Goal: Information Seeking & Learning: Learn about a topic

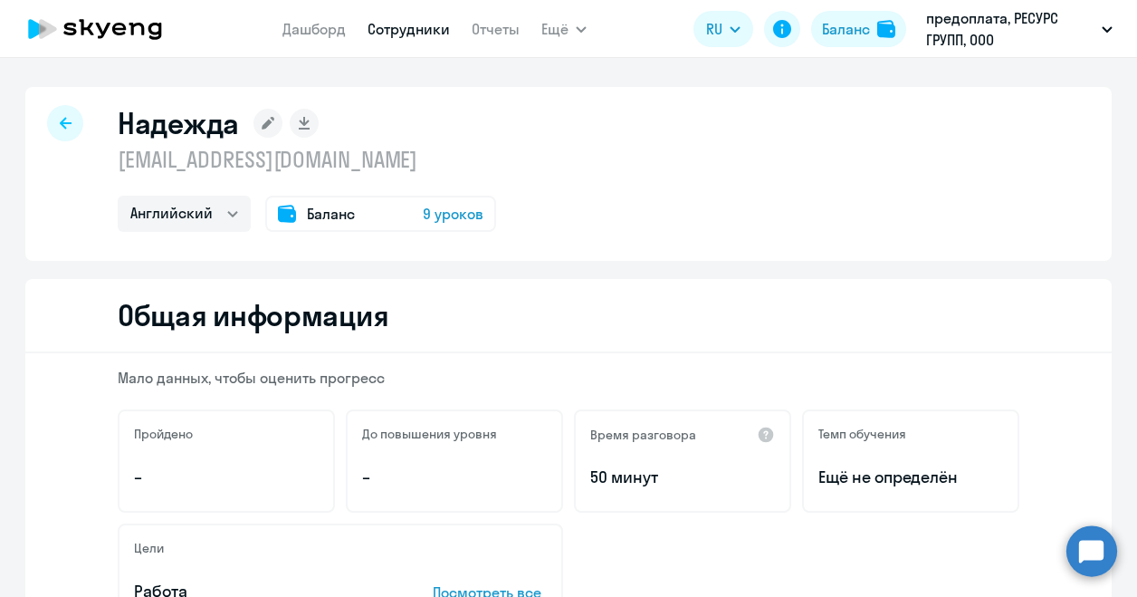
select select "english"
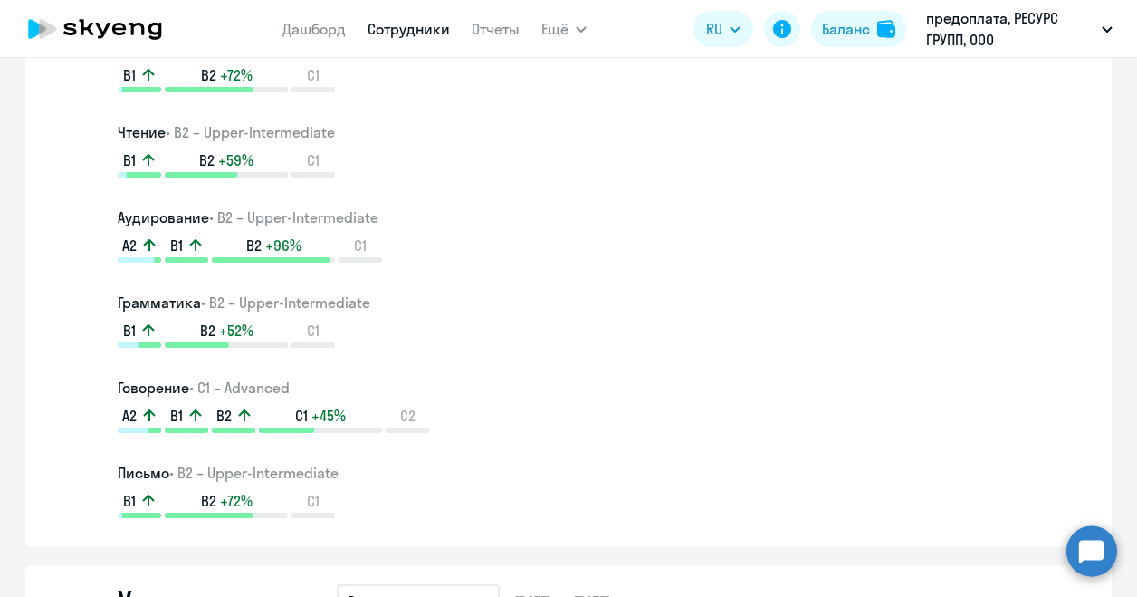
scroll to position [996, 0]
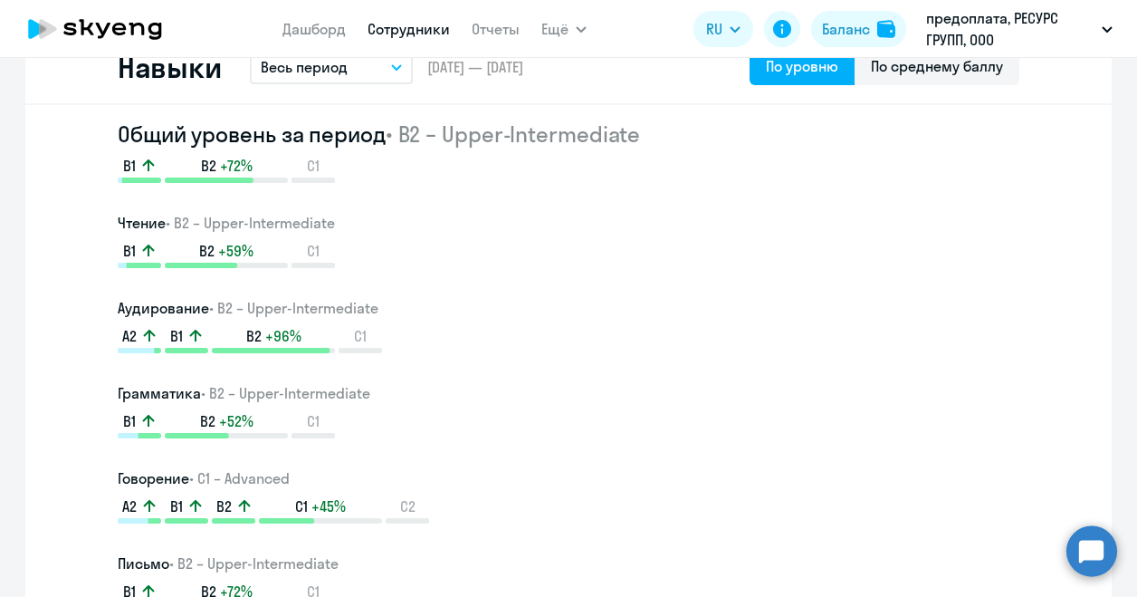
click at [395, 73] on button "Весь период" at bounding box center [331, 67] width 163 height 34
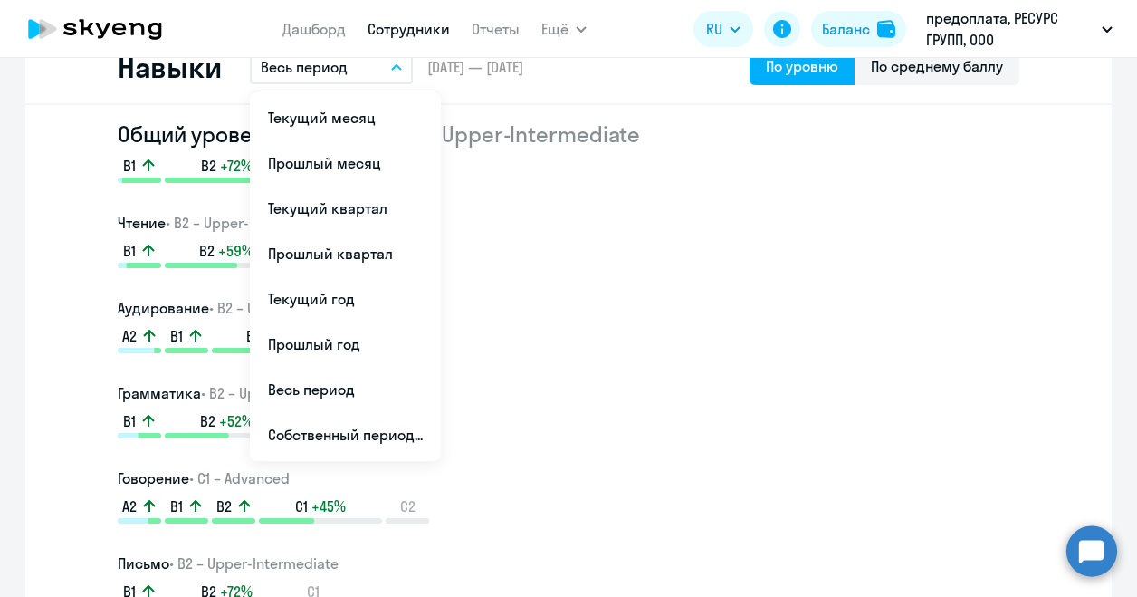
click at [626, 416] on div "B1 B2 +52% C1" at bounding box center [569, 424] width 902 height 27
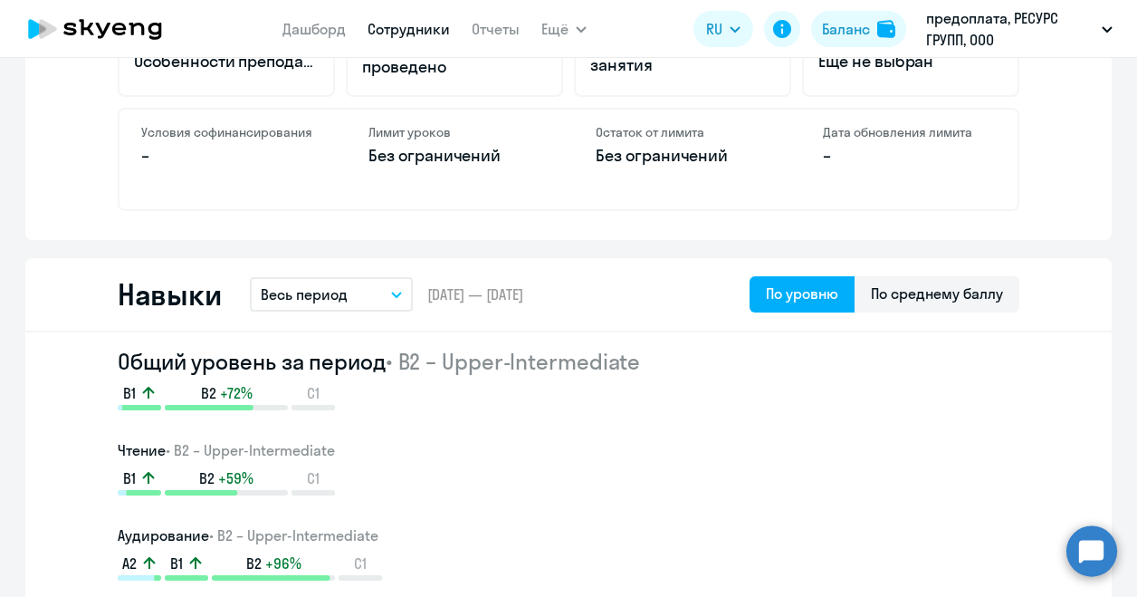
scroll to position [724, 0]
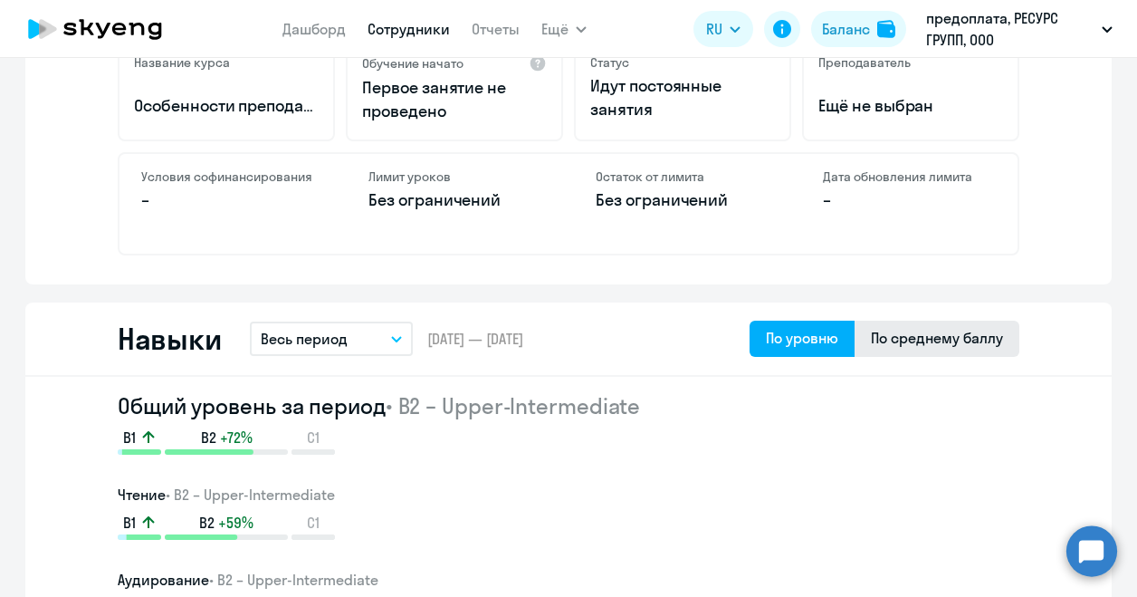
click at [898, 336] on div "По среднему баллу" at bounding box center [937, 338] width 132 height 22
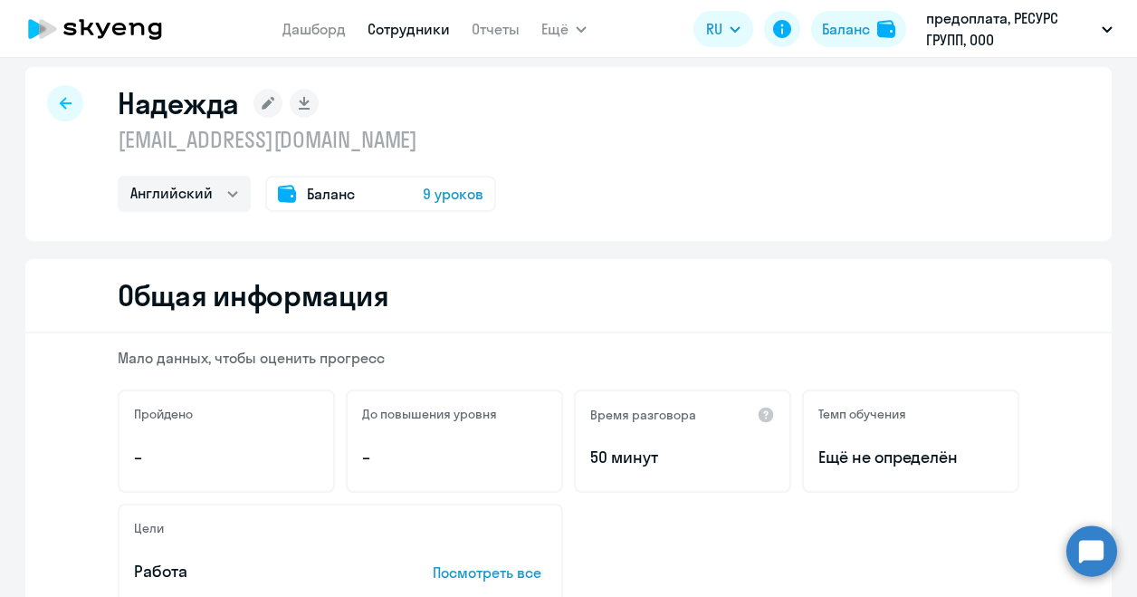
scroll to position [0, 0]
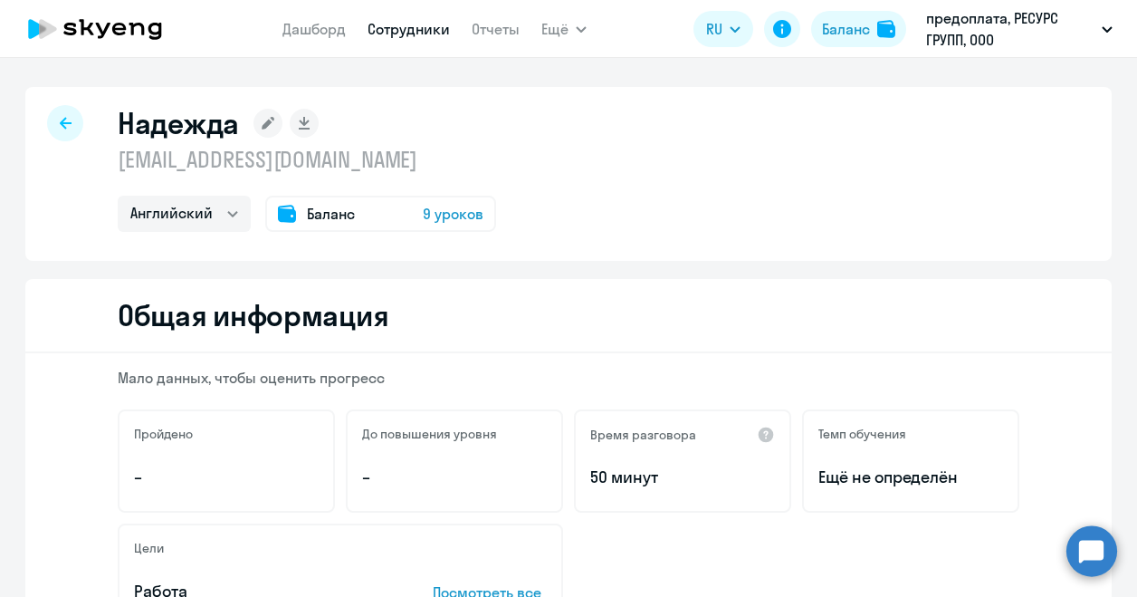
select select "30"
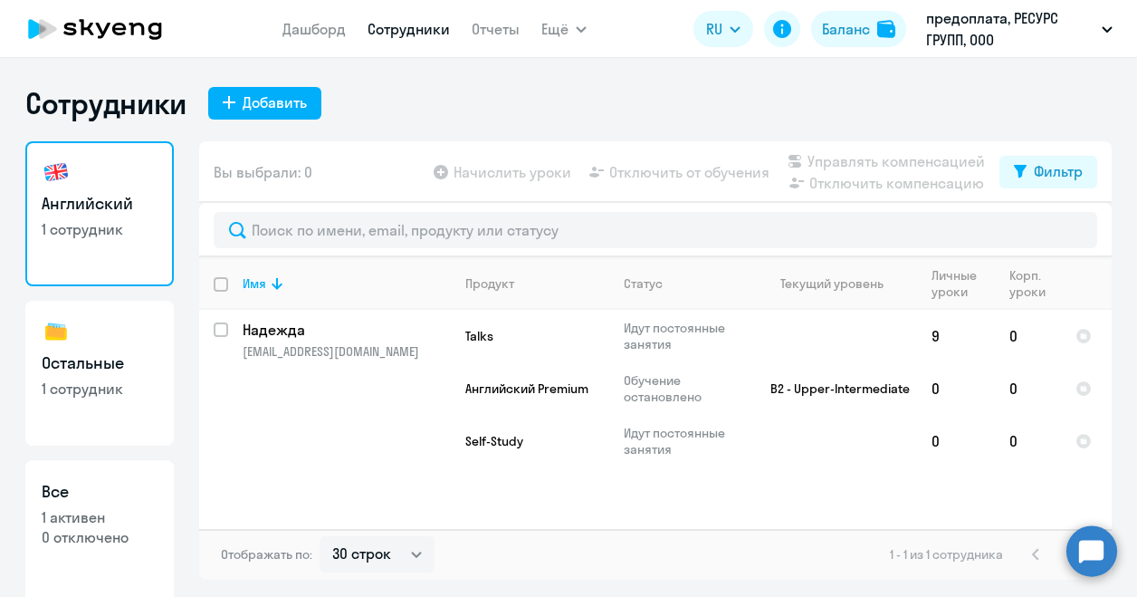
scroll to position [7, 0]
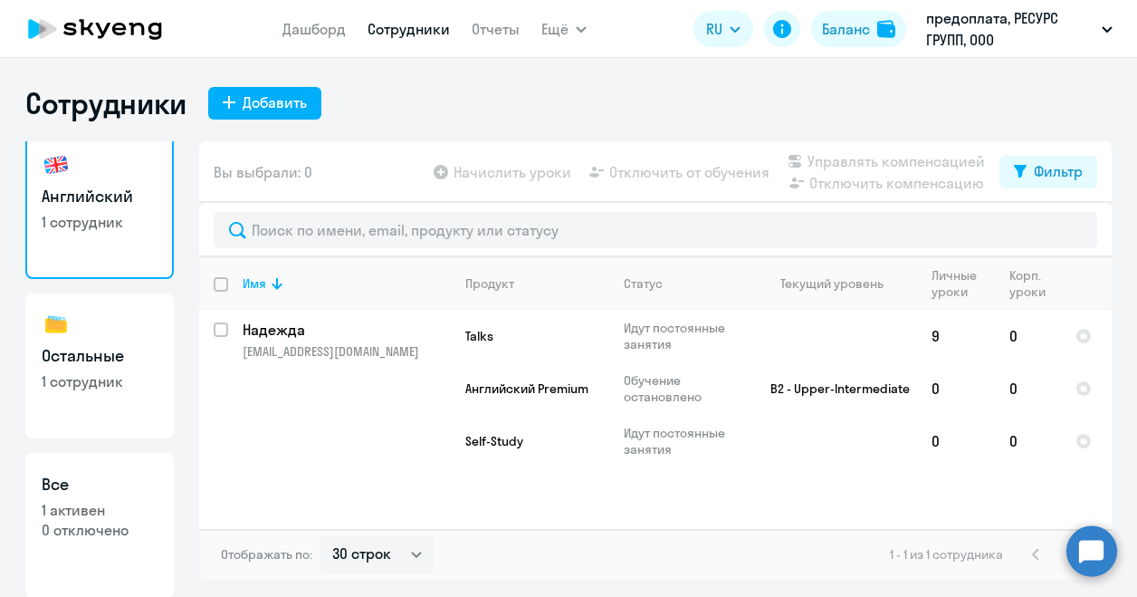
click at [112, 385] on p "1 сотрудник" at bounding box center [100, 381] width 116 height 20
select select "30"
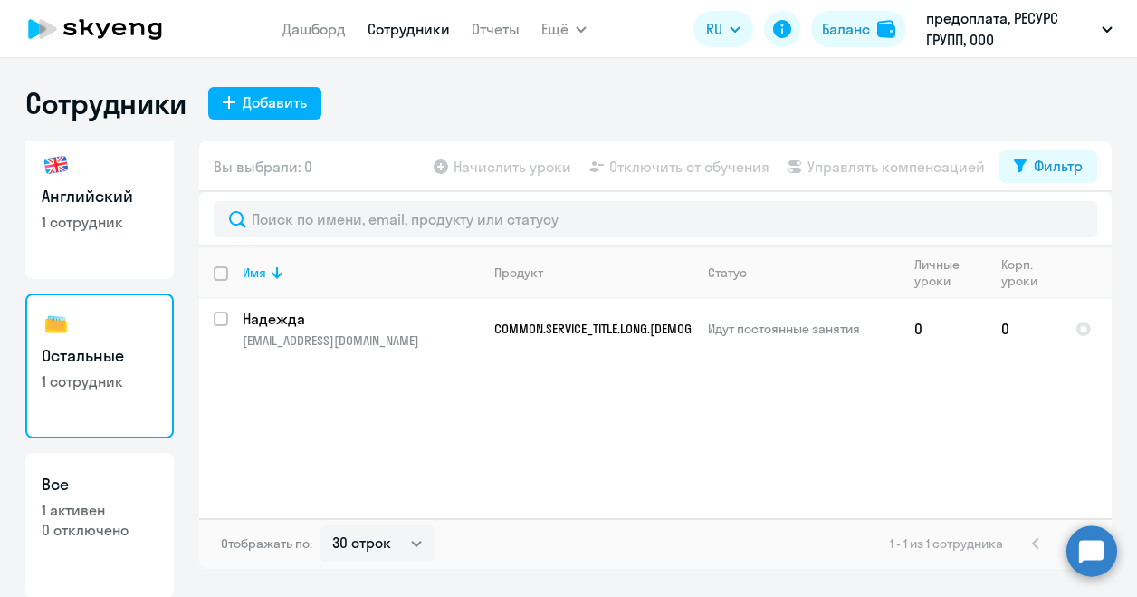
click at [104, 508] on p "1 активен" at bounding box center [100, 510] width 116 height 20
select select "30"
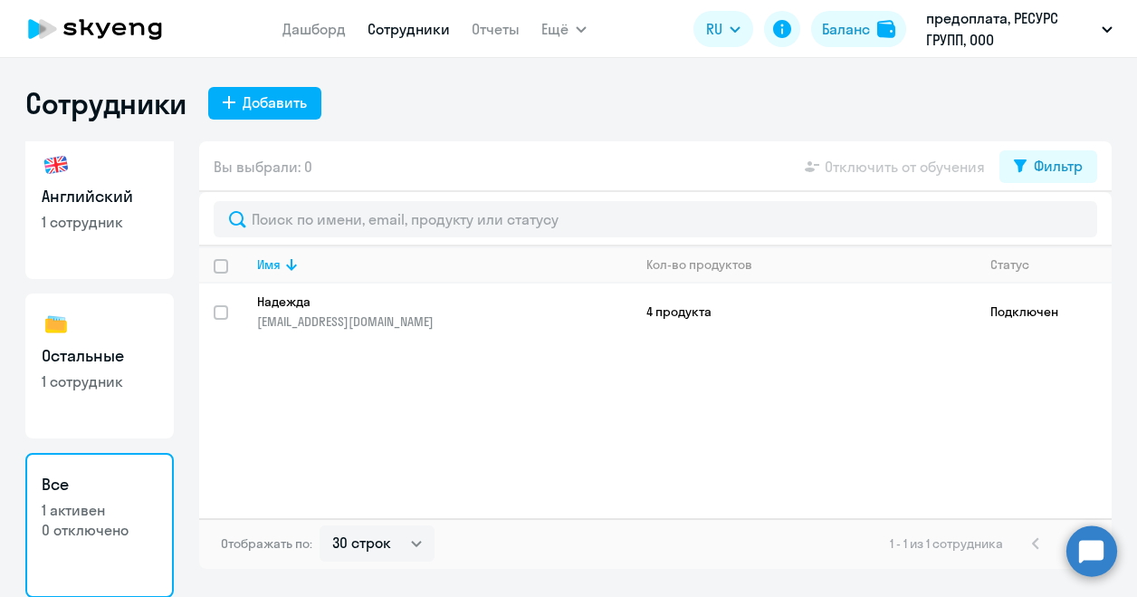
click at [91, 189] on h3 "Английский" at bounding box center [100, 197] width 116 height 24
select select "30"
